Goal: Task Accomplishment & Management: Manage account settings

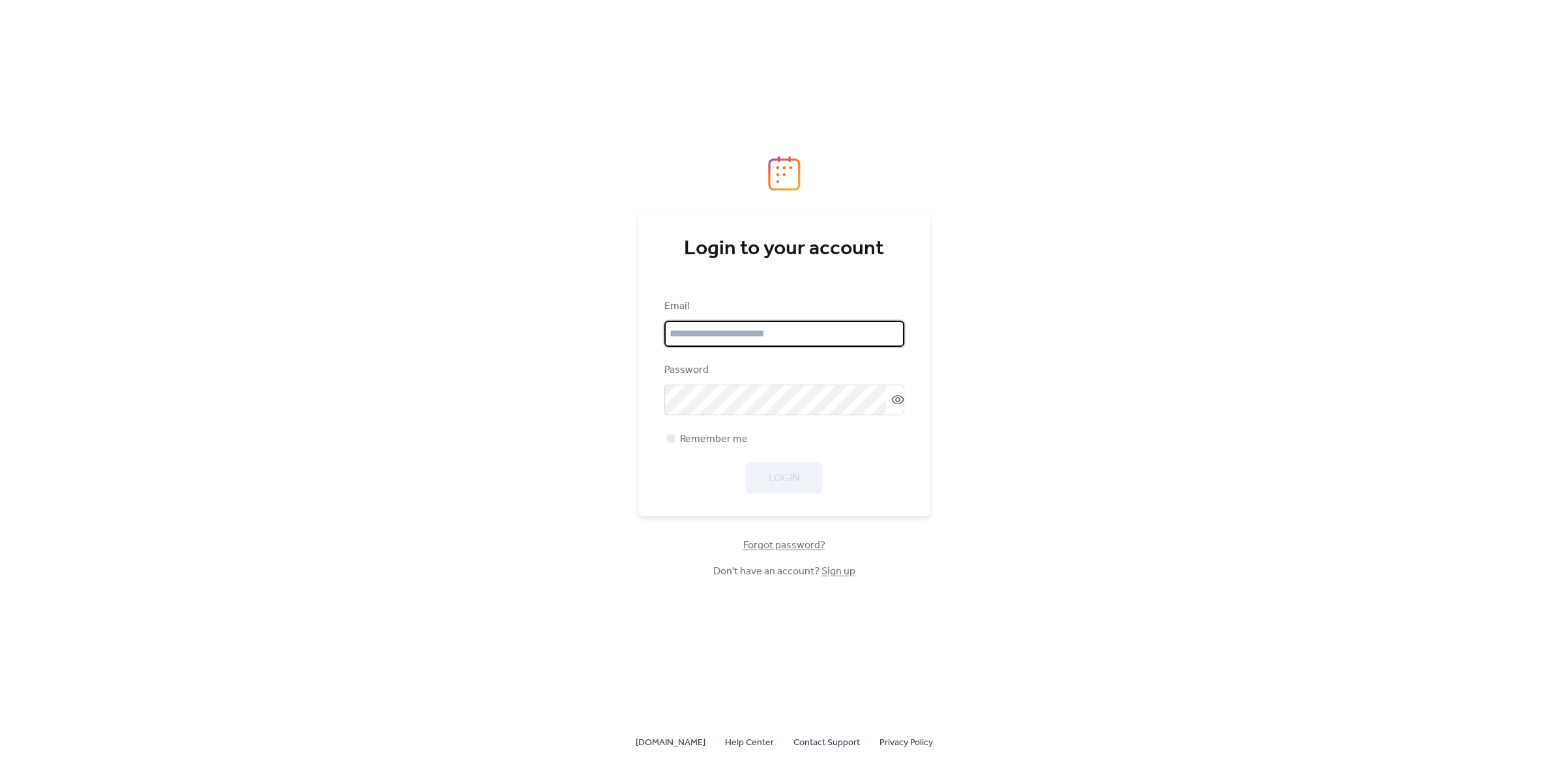
type input "**********"
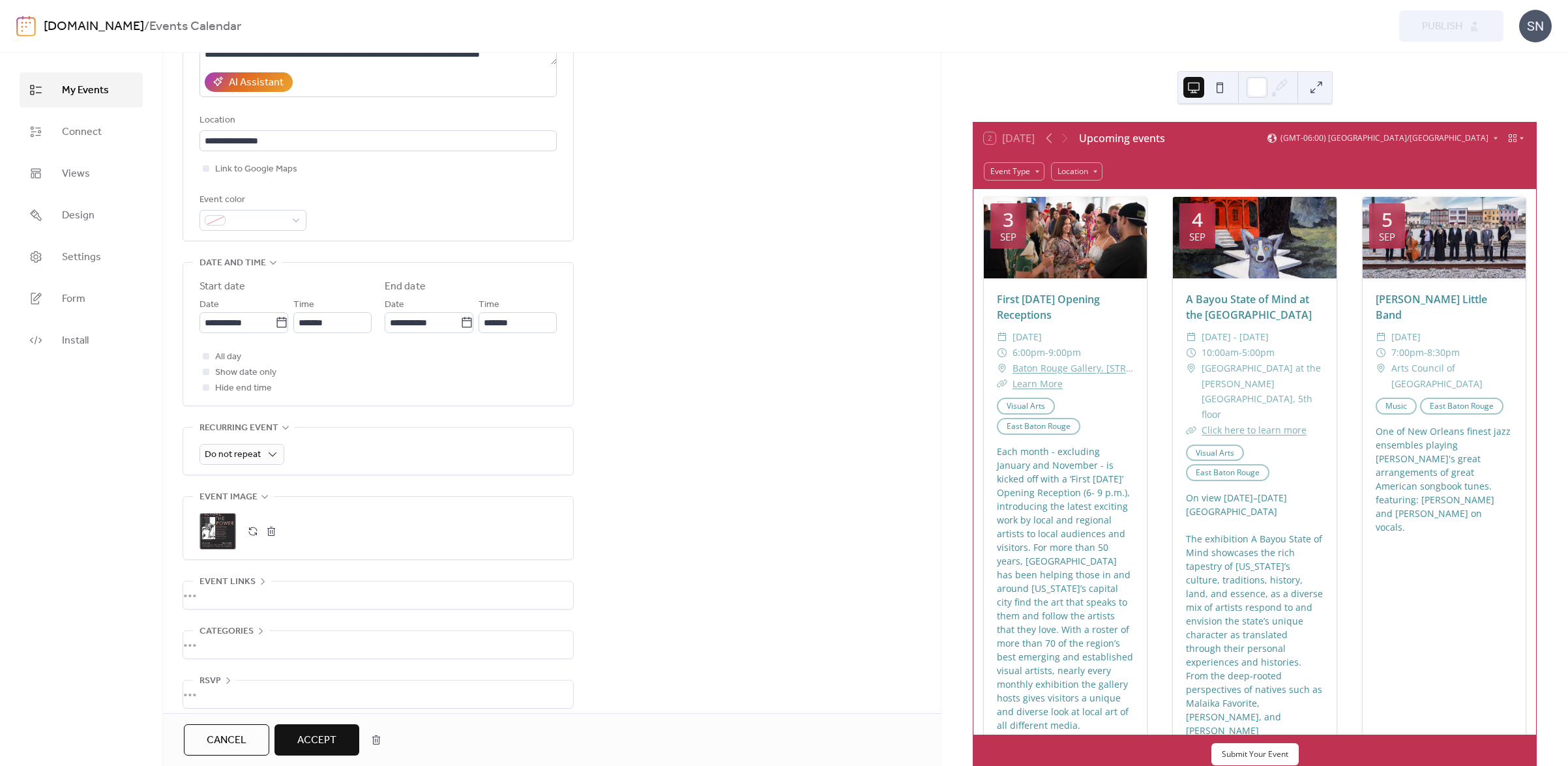
scroll to position [1, 0]
click at [209, 634] on div "•••" at bounding box center [378, 645] width 390 height 28
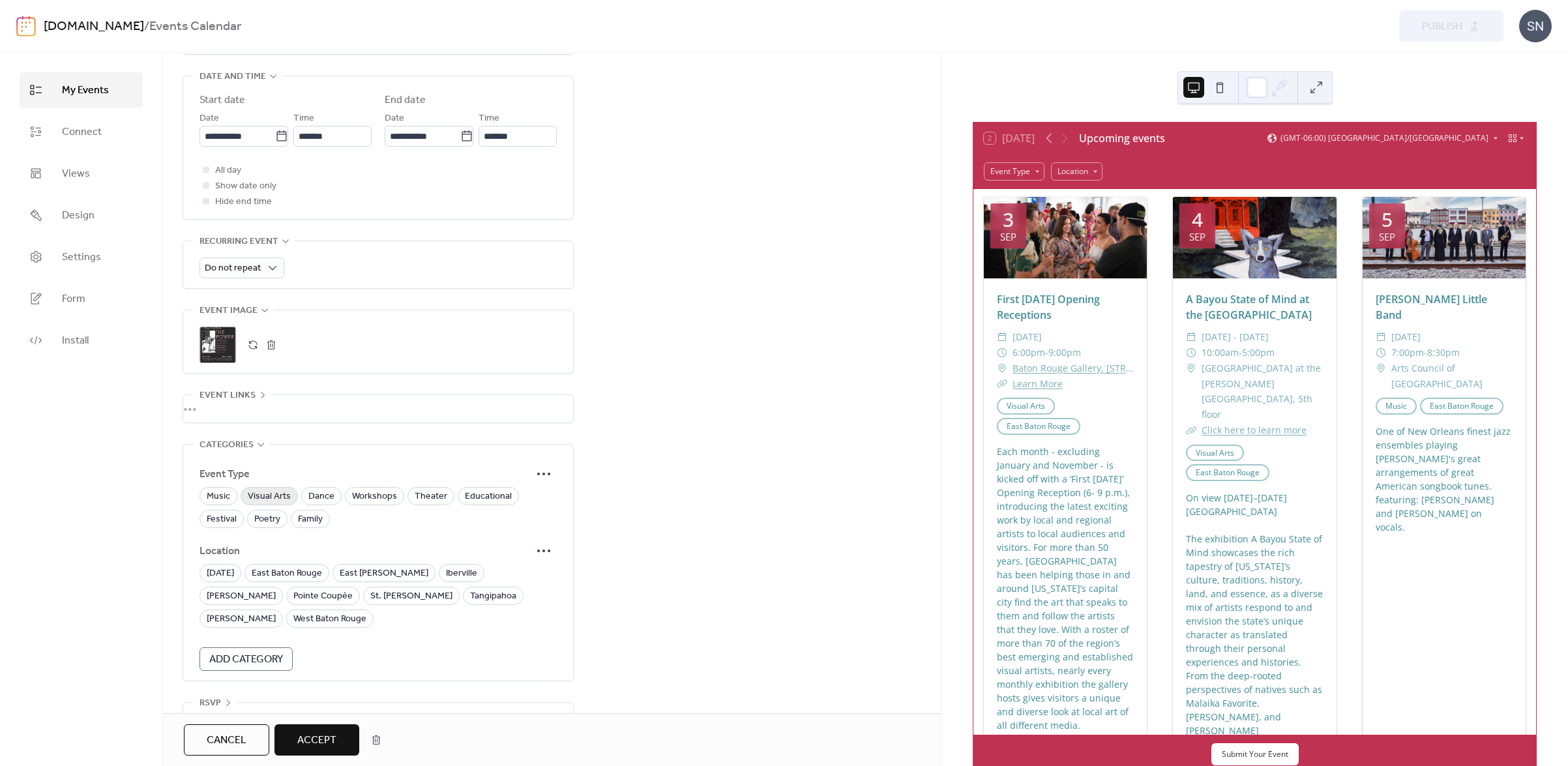
scroll to position [516, 0]
drag, startPoint x: 269, startPoint y: 483, endPoint x: 293, endPoint y: 523, distance: 46.6
click at [270, 490] on span "Visual Arts" at bounding box center [269, 498] width 43 height 16
click at [294, 567] on span "East Baton Rouge" at bounding box center [286, 575] width 70 height 16
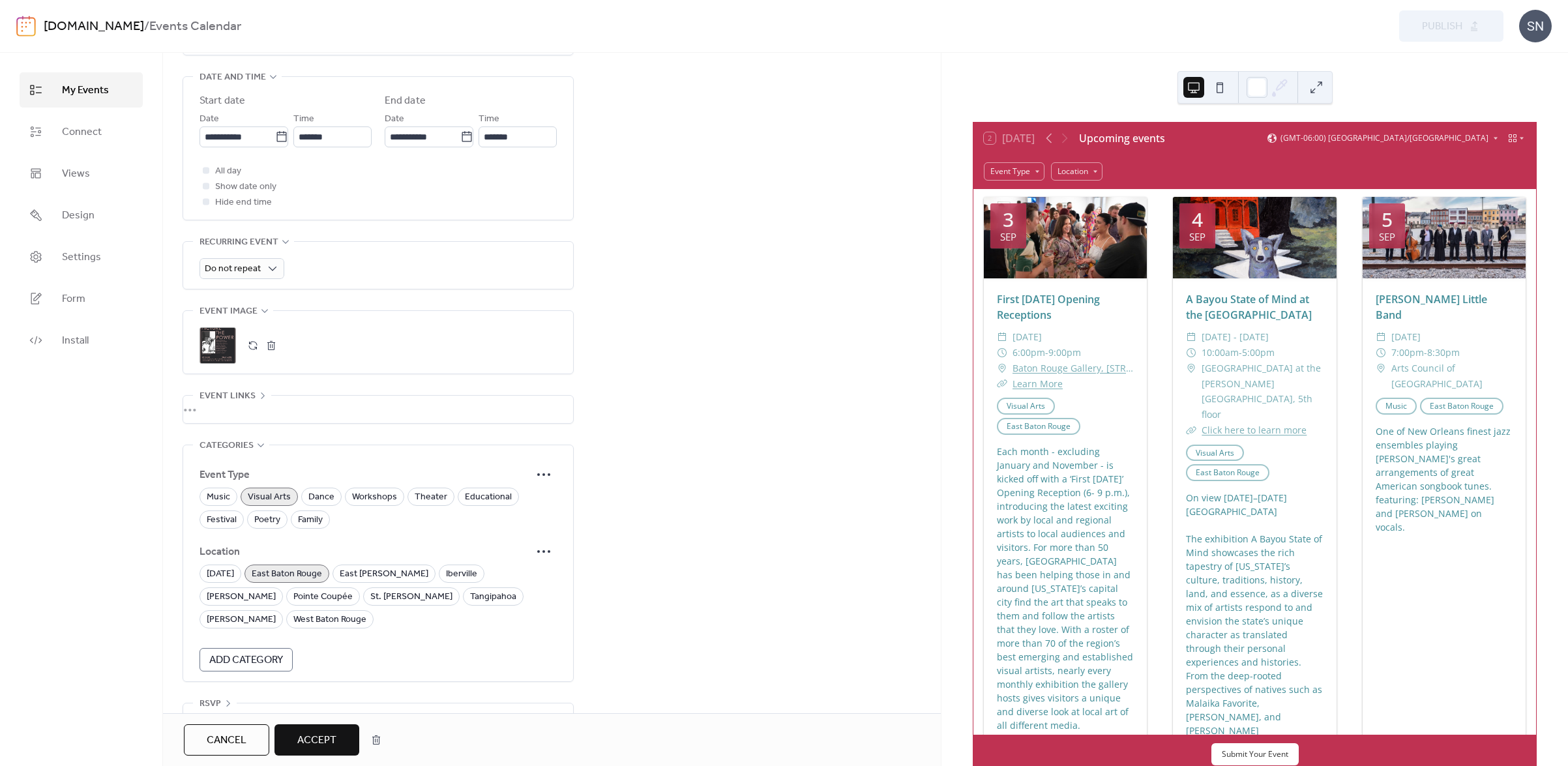
scroll to position [0, 0]
drag, startPoint x: 213, startPoint y: 669, endPoint x: 270, endPoint y: 694, distance: 62.2
click at [213, 696] on span "RSVP" at bounding box center [210, 704] width 22 height 16
click at [306, 739] on span "Accept" at bounding box center [317, 741] width 39 height 16
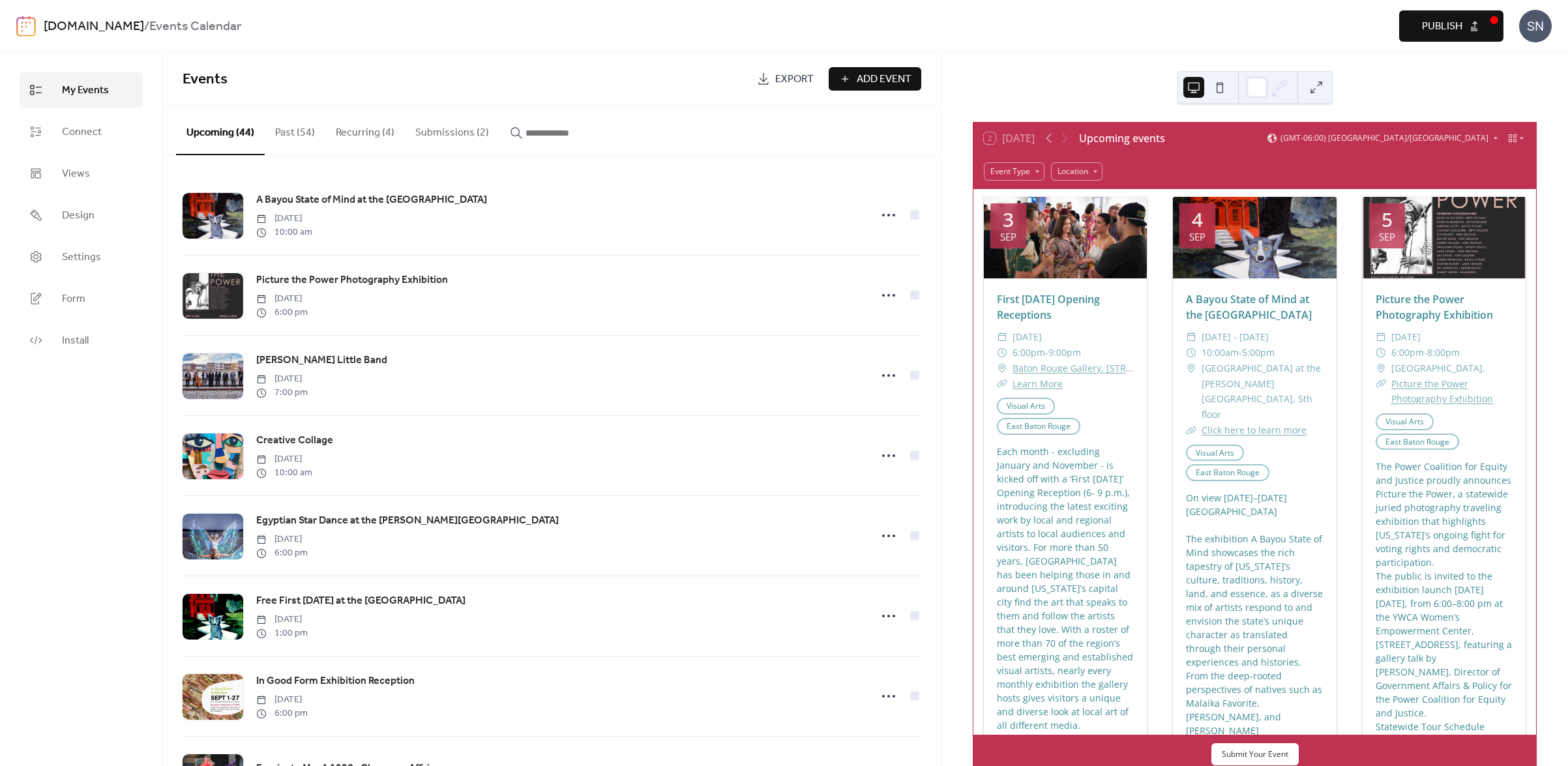
click at [454, 128] on button "Submissions (2)" at bounding box center [452, 130] width 94 height 49
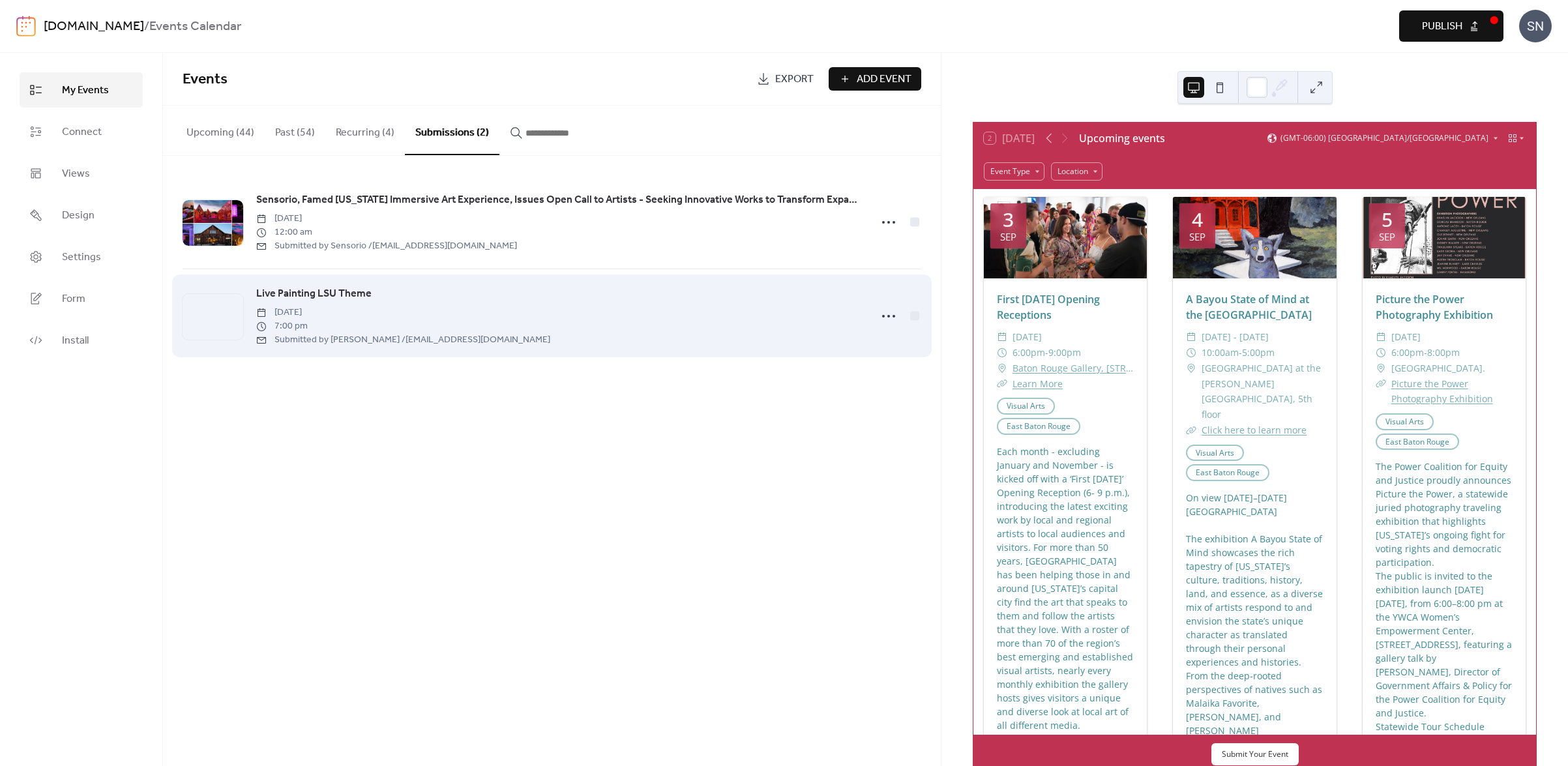
scroll to position [1, 0]
click at [524, 305] on div "[DATE] 7:00 pm Submitted by [PERSON_NAME] / [EMAIL_ADDRESS][DOMAIN_NAME]" at bounding box center [404, 325] width 294 height 41
click at [392, 294] on div "Live Painting LSU Theme [DATE] 7:00 pm Submitted by [PERSON_NAME] / [EMAIL_ADDR…" at bounding box center [559, 316] width 606 height 61
click at [299, 296] on span "Live Painting LSU Theme" at bounding box center [314, 294] width 115 height 16
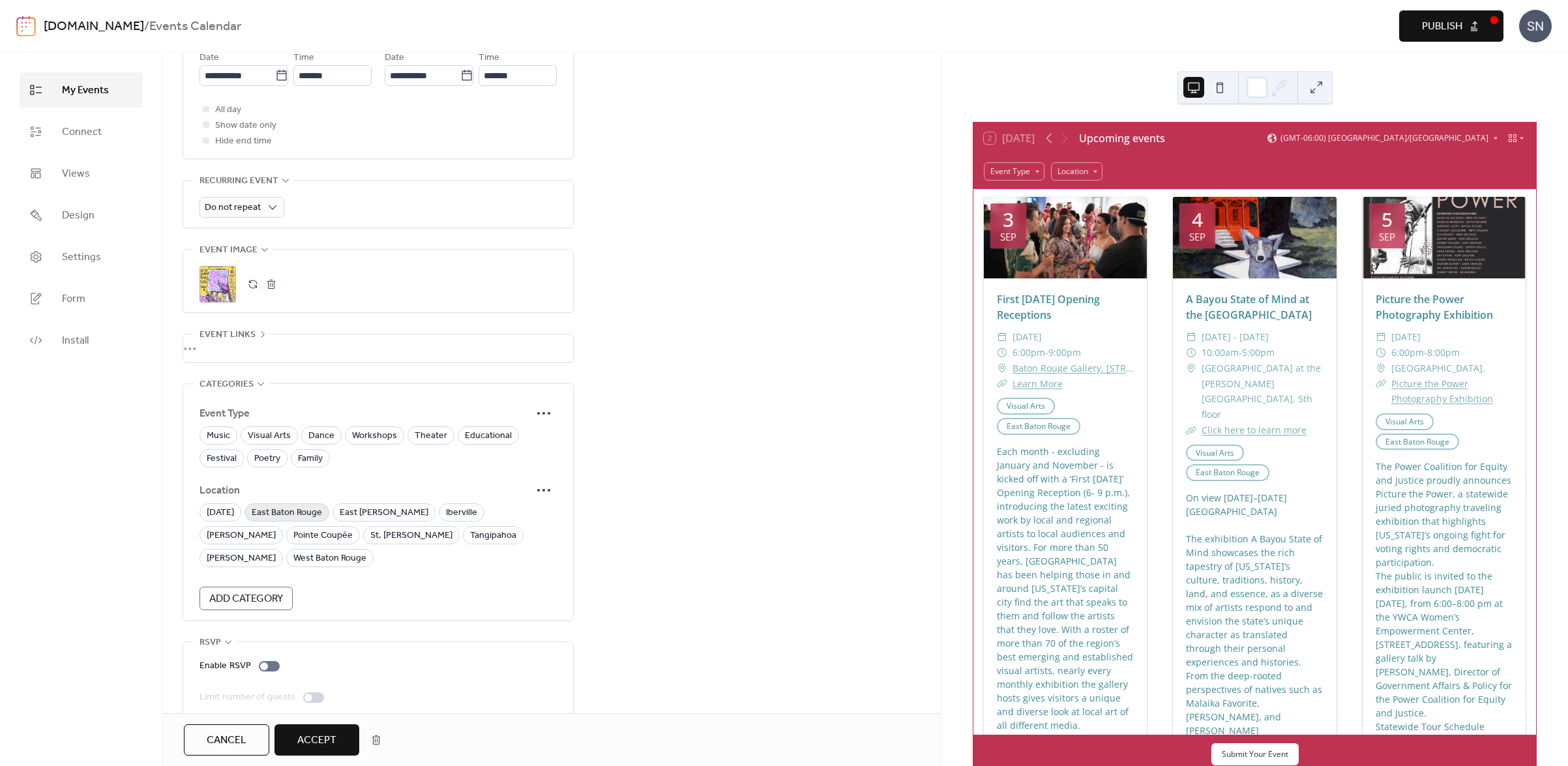
drag, startPoint x: 264, startPoint y: 443, endPoint x: 306, endPoint y: 514, distance: 82.5
click at [265, 444] on span "Visual Arts" at bounding box center [269, 436] width 43 height 16
click at [309, 521] on span "East Baton Rouge" at bounding box center [286, 513] width 70 height 16
click at [348, 736] on button "Accept" at bounding box center [317, 740] width 85 height 31
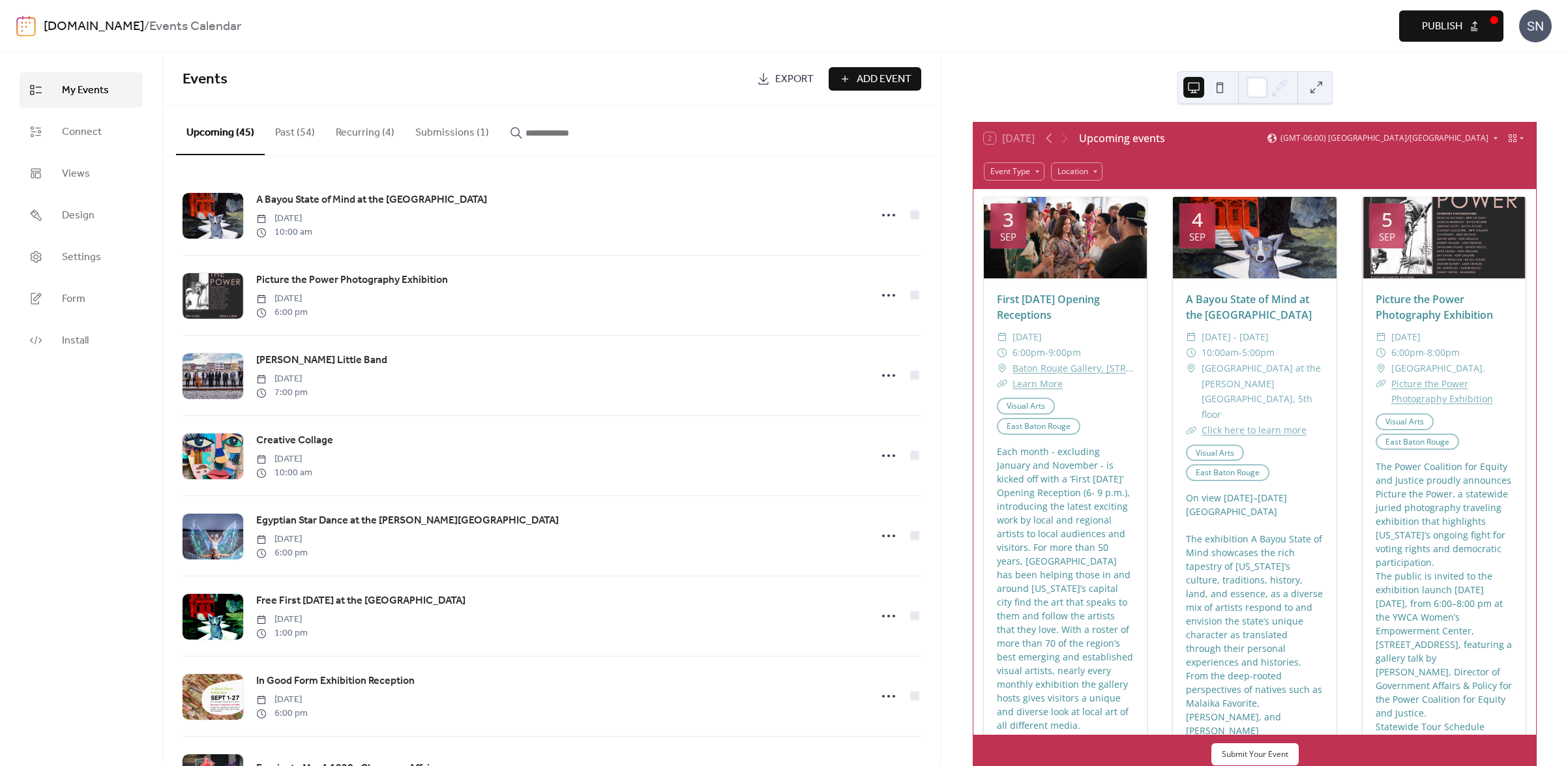
click at [435, 139] on button "Submissions (1)" at bounding box center [452, 130] width 94 height 49
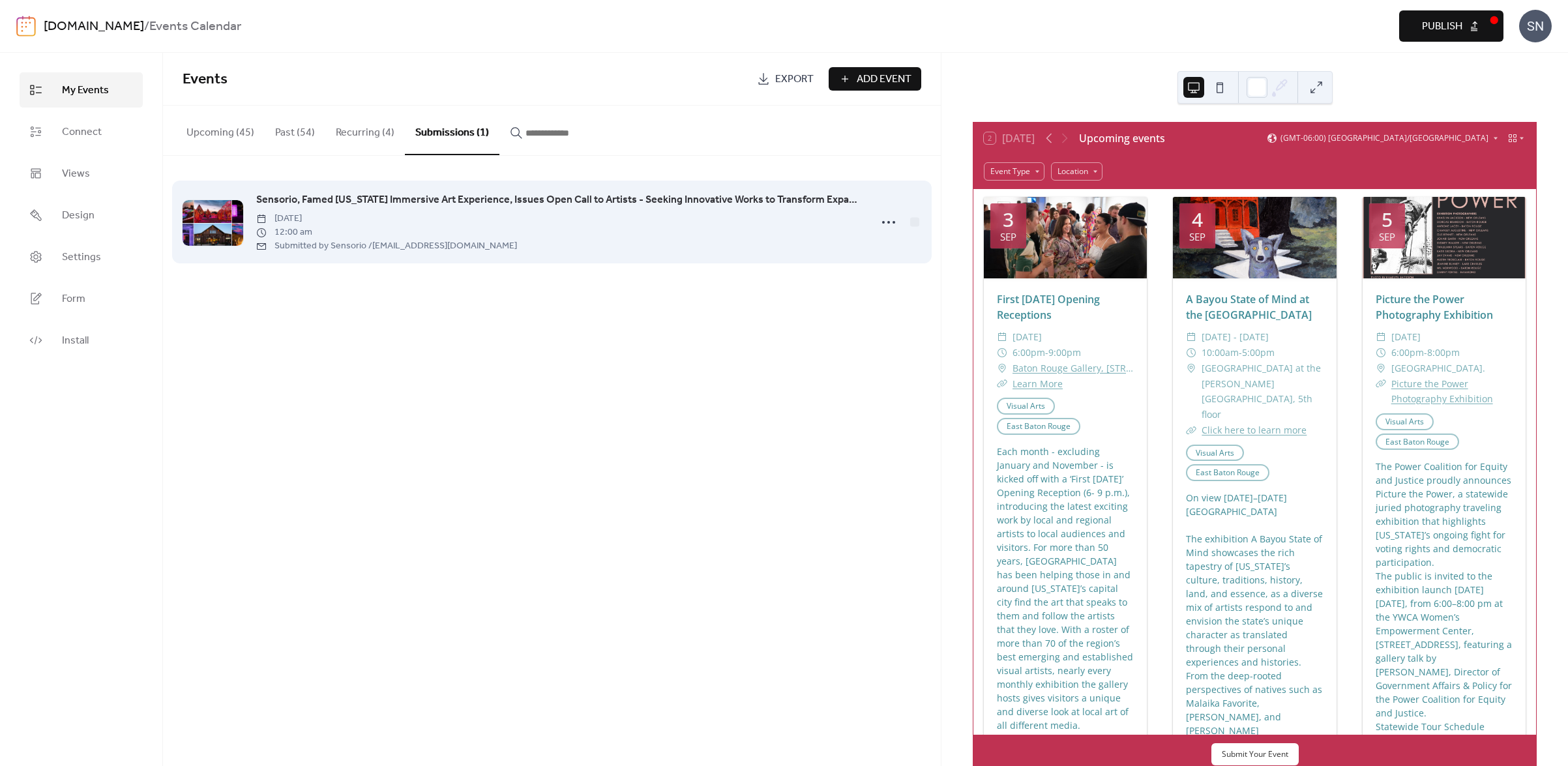
click at [383, 199] on span "Sensorio, Famed [US_STATE] Immersive Art Experience, Issues Open Call to Artist…" at bounding box center [559, 200] width 606 height 16
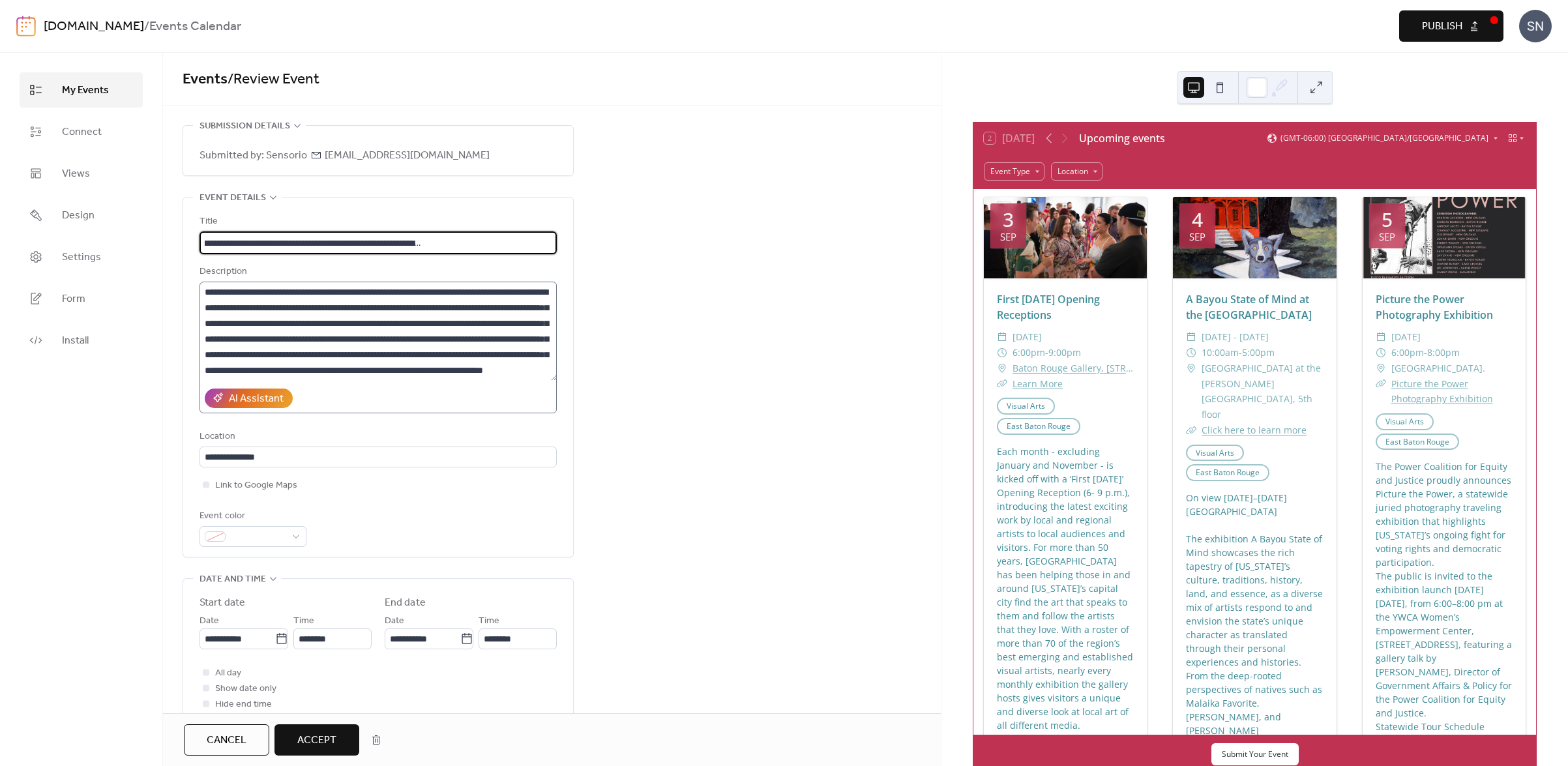
scroll to position [172, 0]
click at [377, 744] on button "button" at bounding box center [376, 740] width 23 height 26
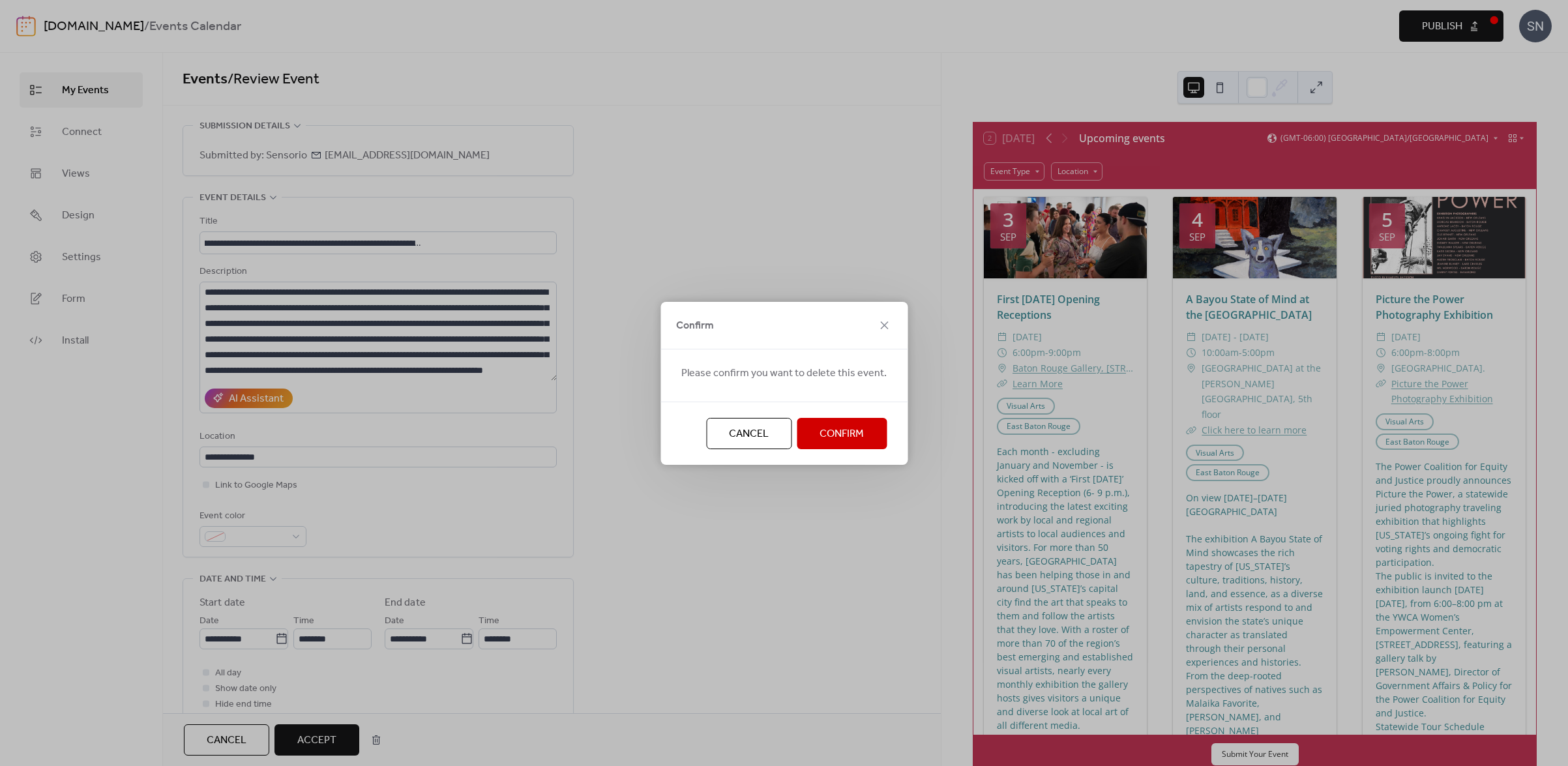
click at [854, 426] on span "Confirm" at bounding box center [841, 434] width 44 height 16
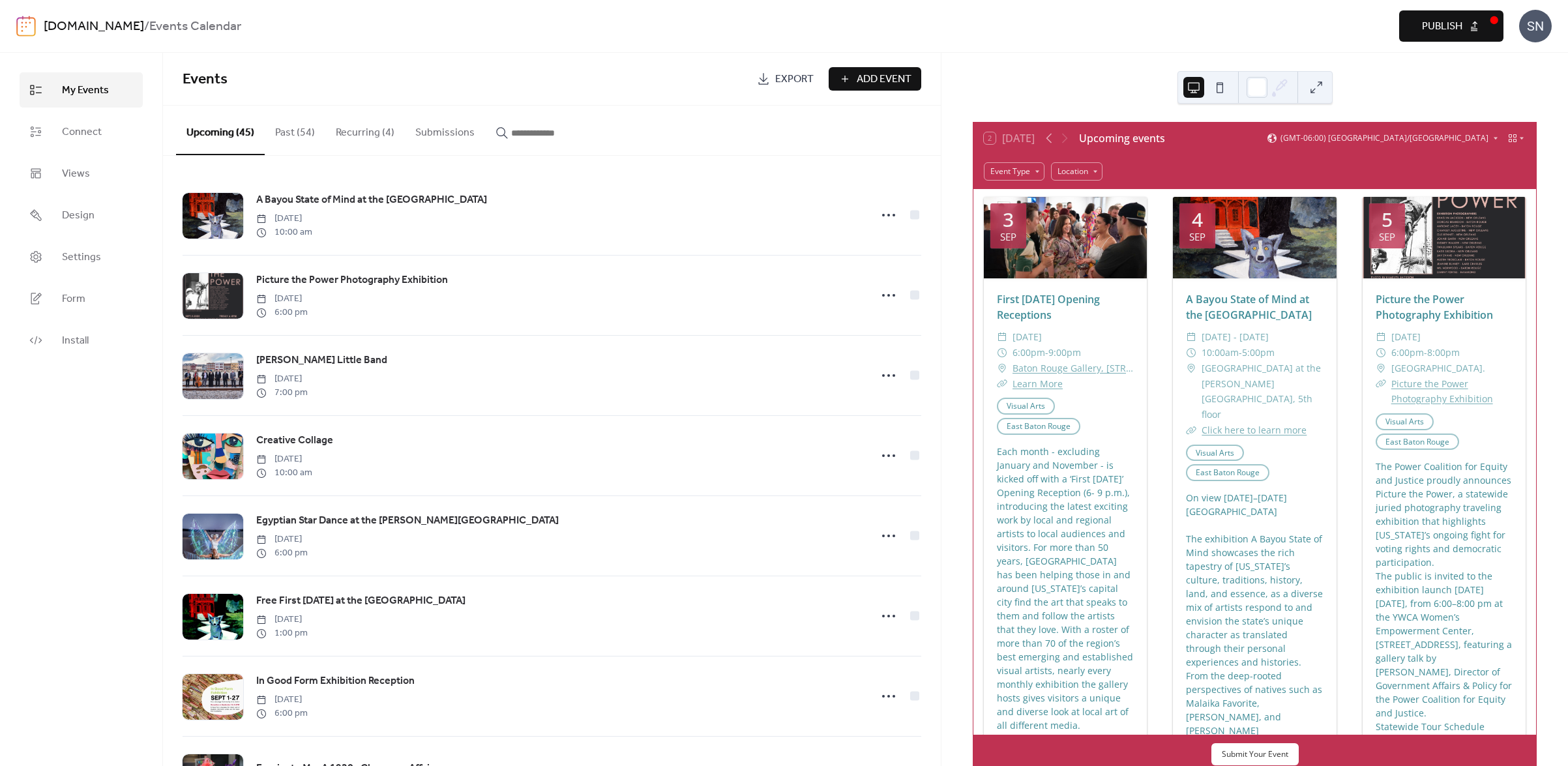
click at [1485, 27] on button "Publish" at bounding box center [1451, 25] width 104 height 31
